Goal: Task Accomplishment & Management: Manage account settings

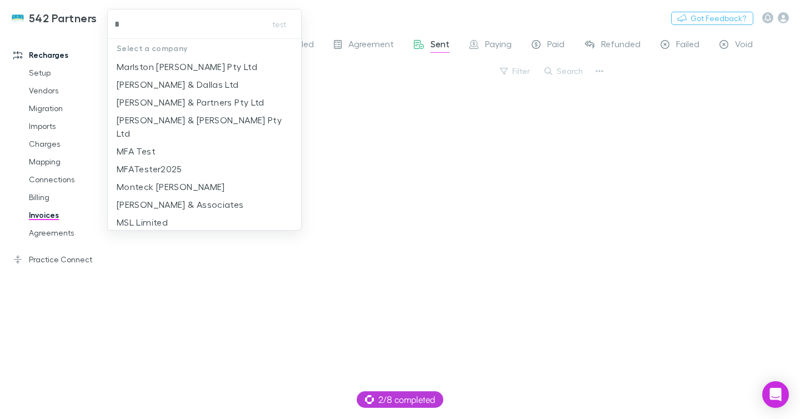
type input "**"
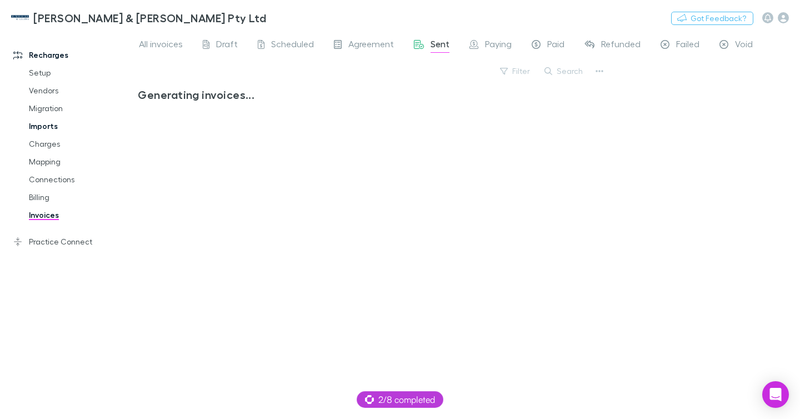
click at [53, 125] on link "Imports" at bounding box center [77, 126] width 118 height 18
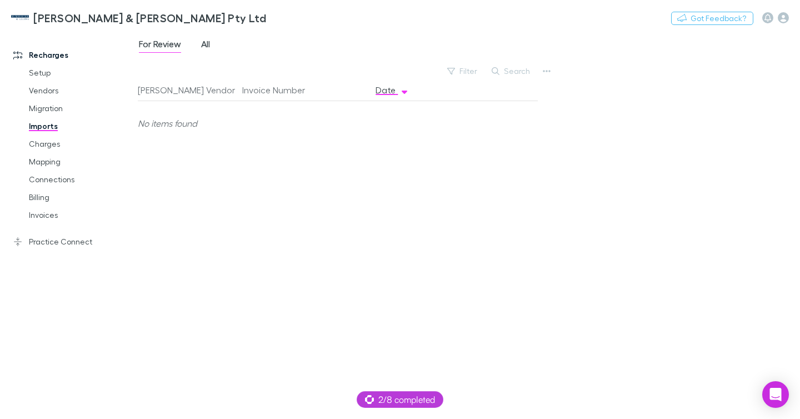
click at [202, 43] on span "All" at bounding box center [205, 45] width 9 height 14
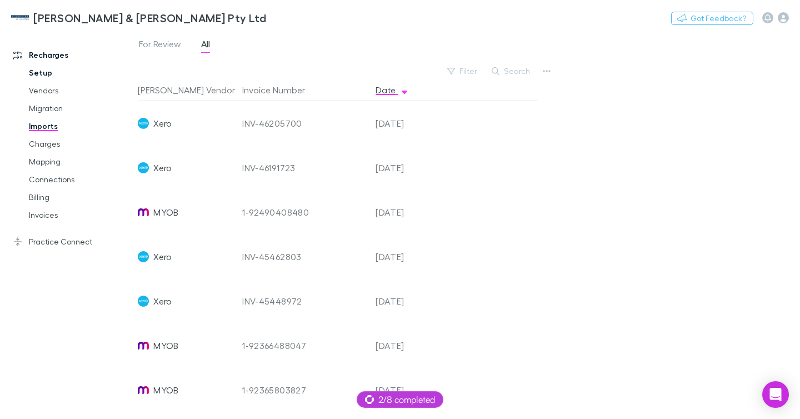
click at [35, 69] on link "Setup" at bounding box center [77, 73] width 118 height 18
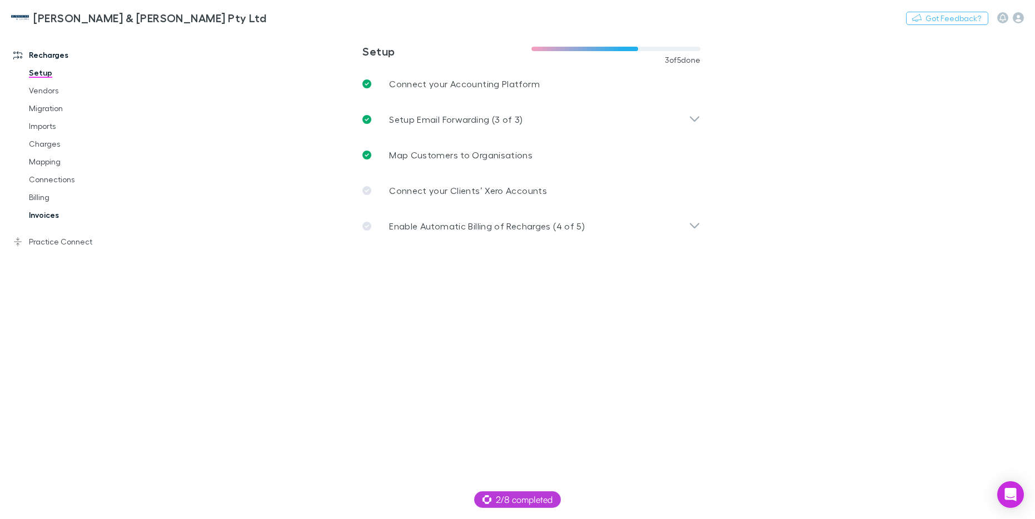
click at [48, 211] on link "Invoices" at bounding box center [79, 215] width 123 height 18
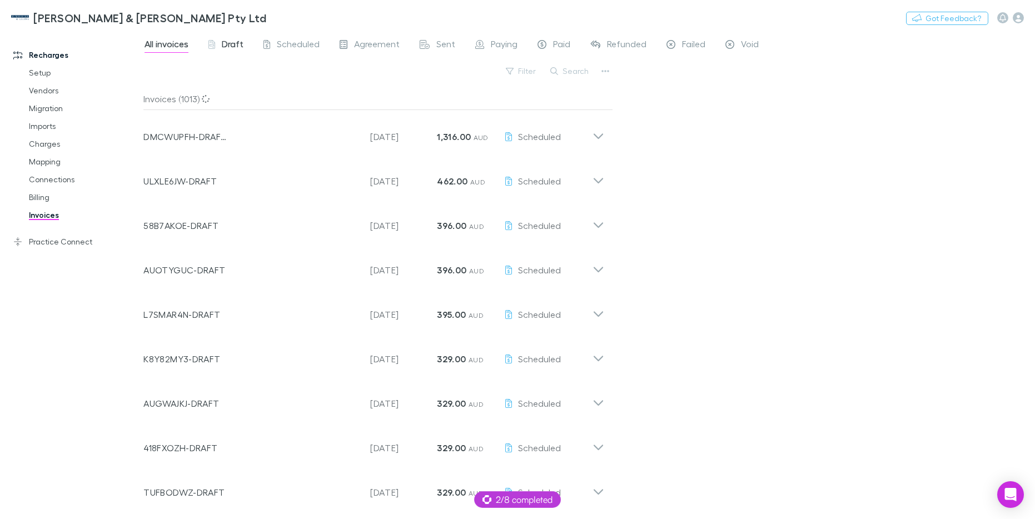
click at [222, 47] on span "Draft" at bounding box center [233, 45] width 22 height 14
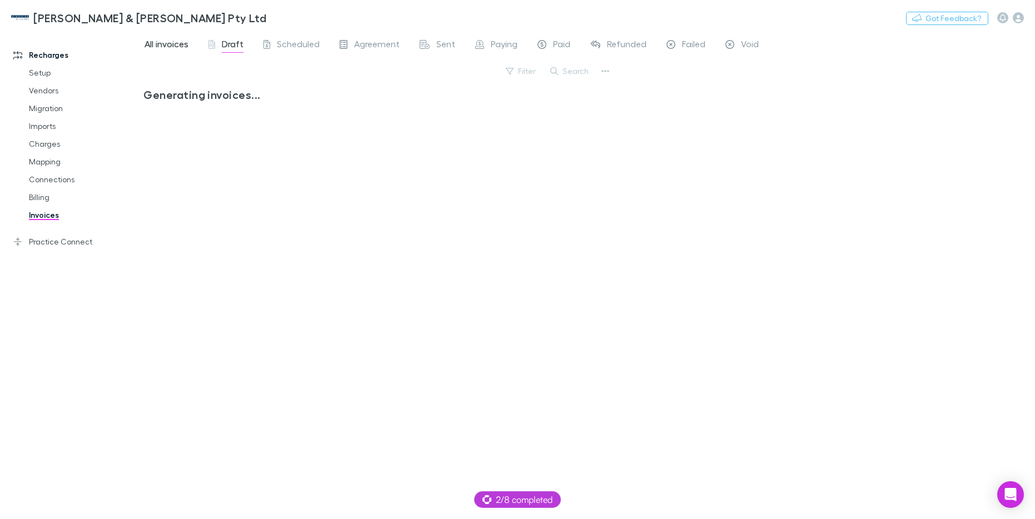
click at [167, 43] on span "All invoices" at bounding box center [166, 45] width 44 height 14
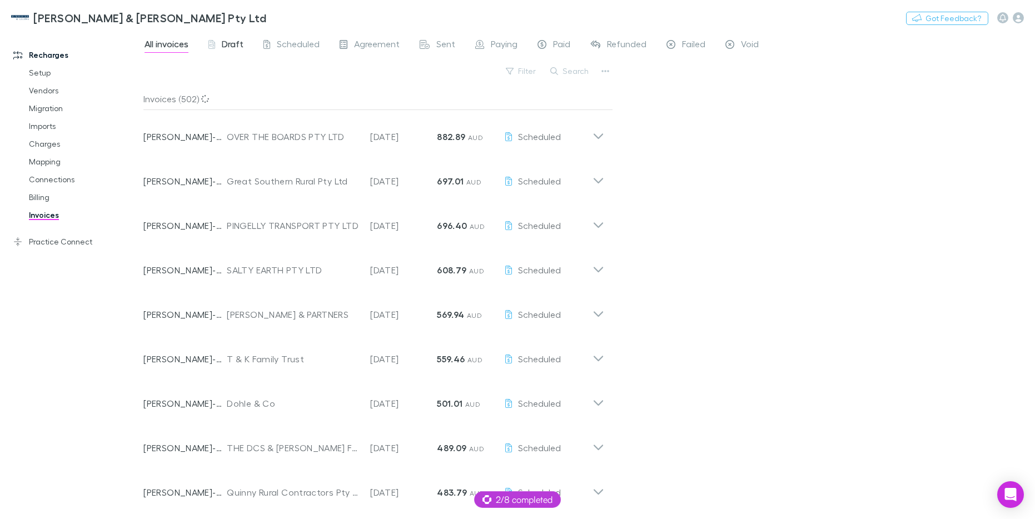
click at [237, 46] on span "Draft" at bounding box center [233, 45] width 22 height 14
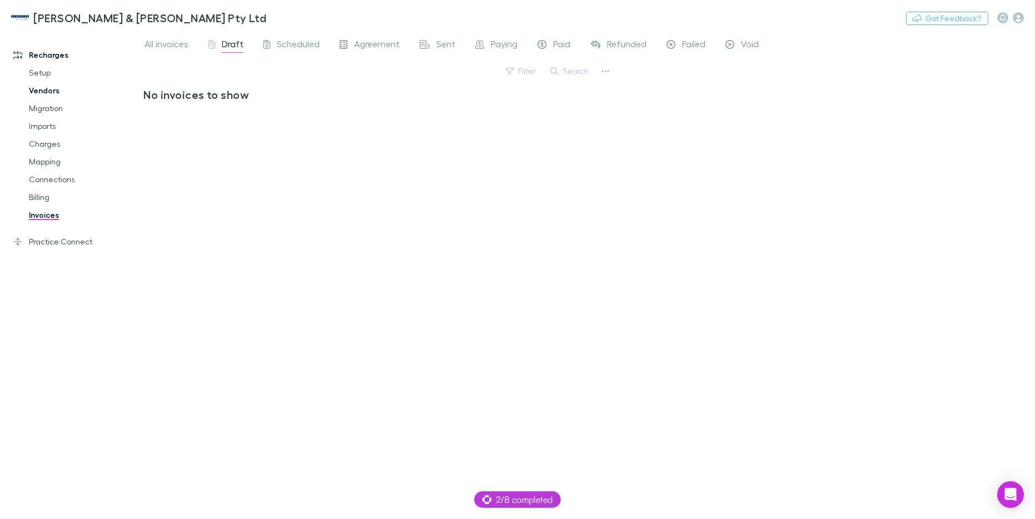
click at [42, 86] on link "Vendors" at bounding box center [79, 91] width 123 height 18
